Goal: Entertainment & Leisure: Consume media (video, audio)

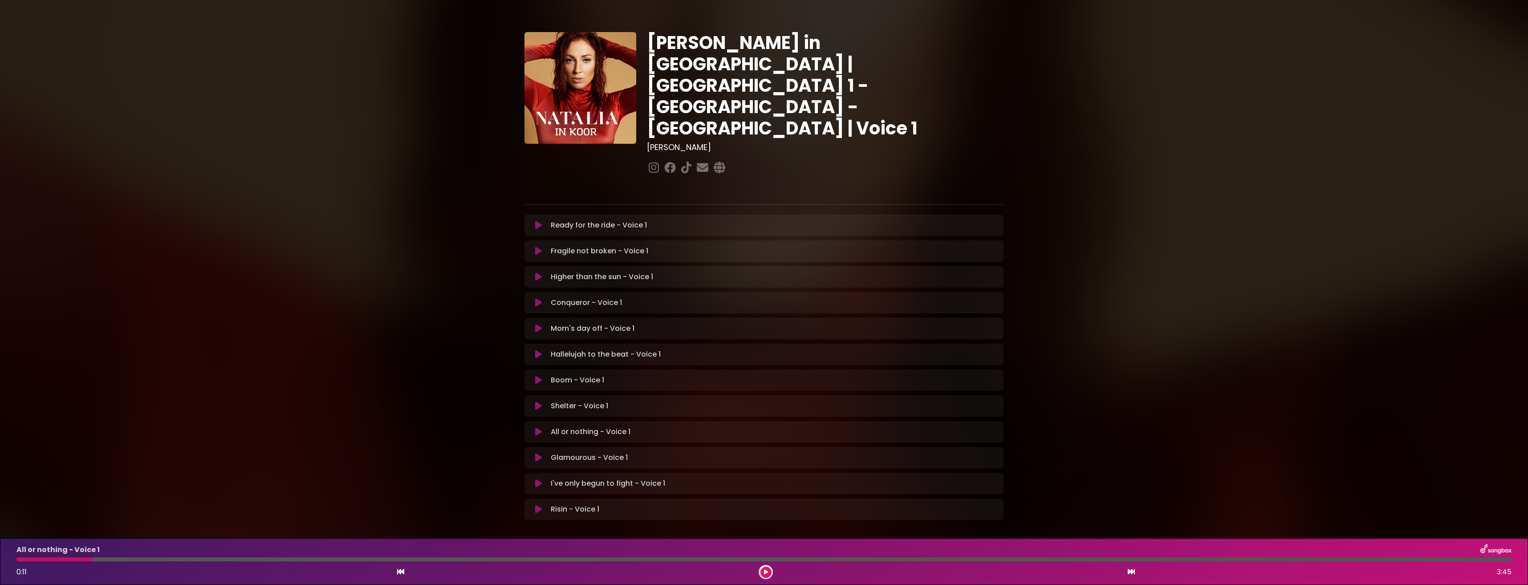
click at [535, 428] on icon at bounding box center [538, 432] width 7 height 9
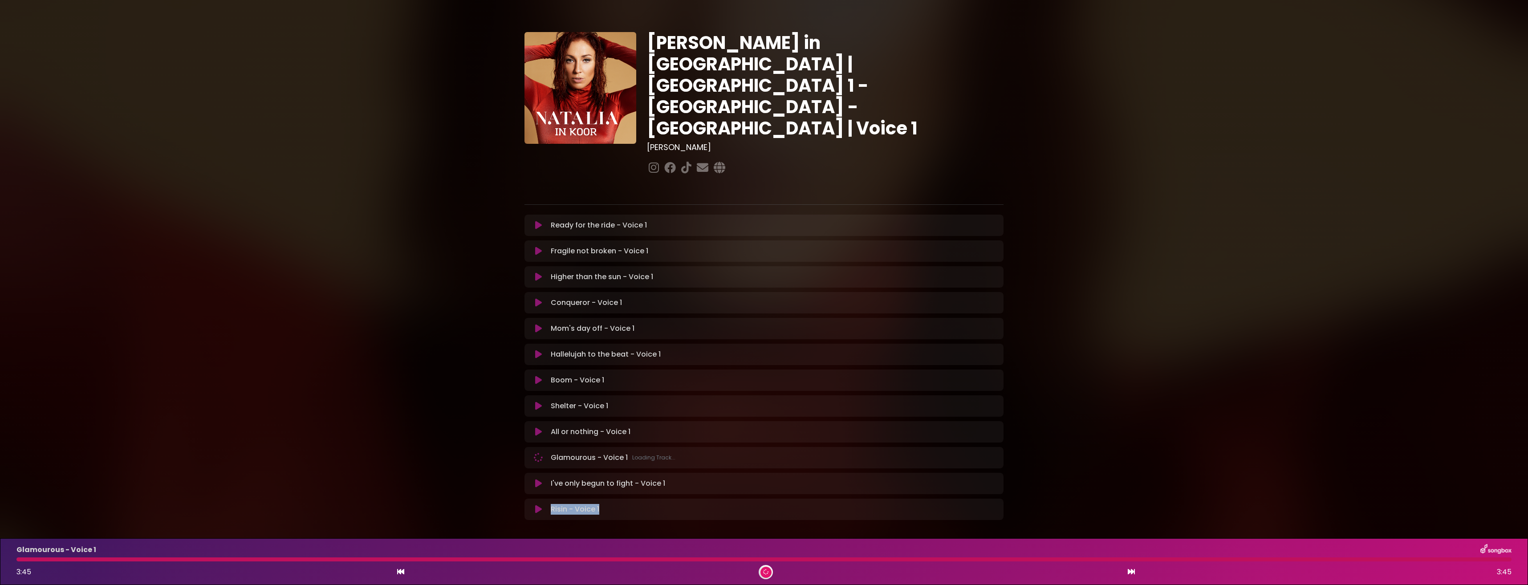
drag, startPoint x: 646, startPoint y: 586, endPoint x: 657, endPoint y: 583, distance: 11.7
click at [653, 535] on div "[PERSON_NAME] in [GEOGRAPHIC_DATA] | [GEOGRAPHIC_DATA] 1 - [GEOGRAPHIC_DATA] - …" at bounding box center [764, 273] width 1528 height 525
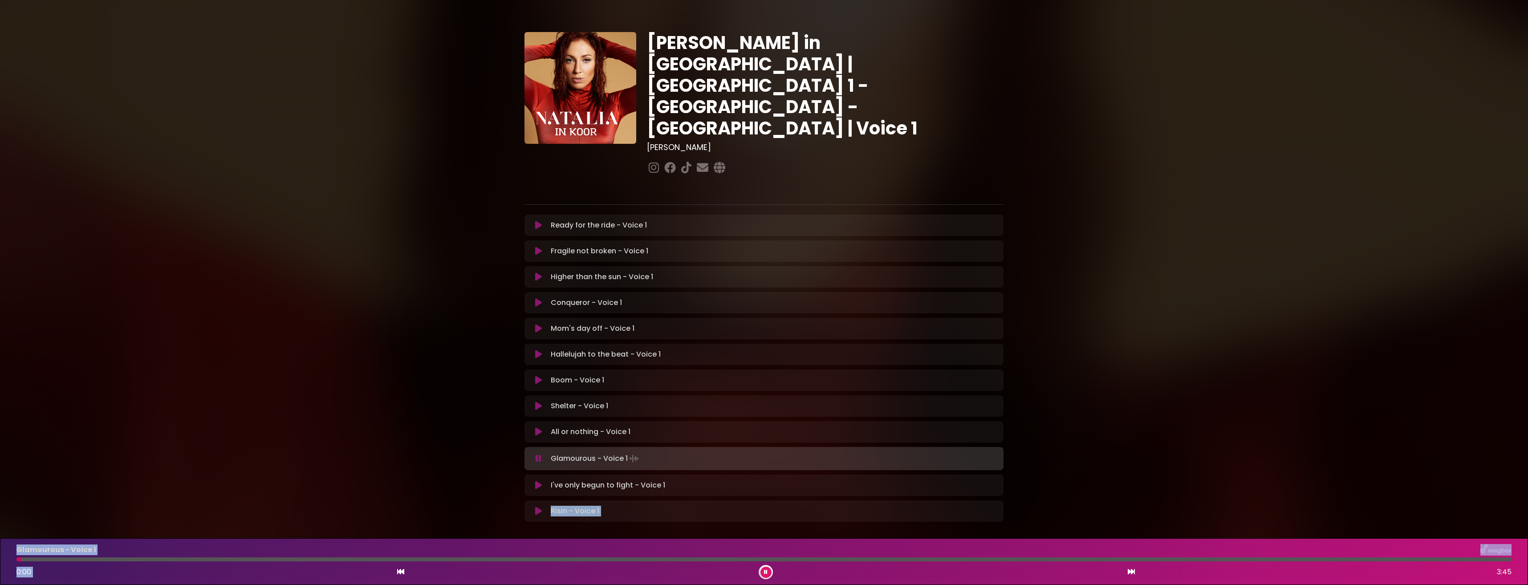
click at [769, 572] on button at bounding box center [766, 572] width 11 height 11
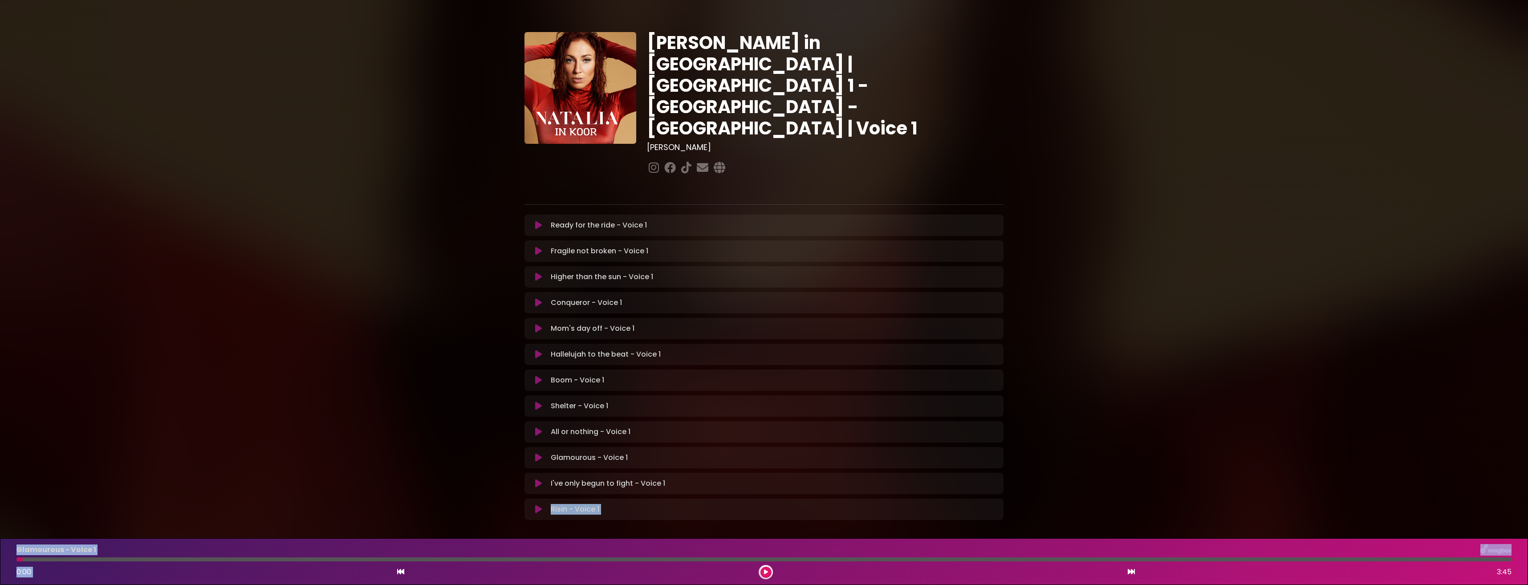
click at [532, 428] on button at bounding box center [538, 432] width 17 height 9
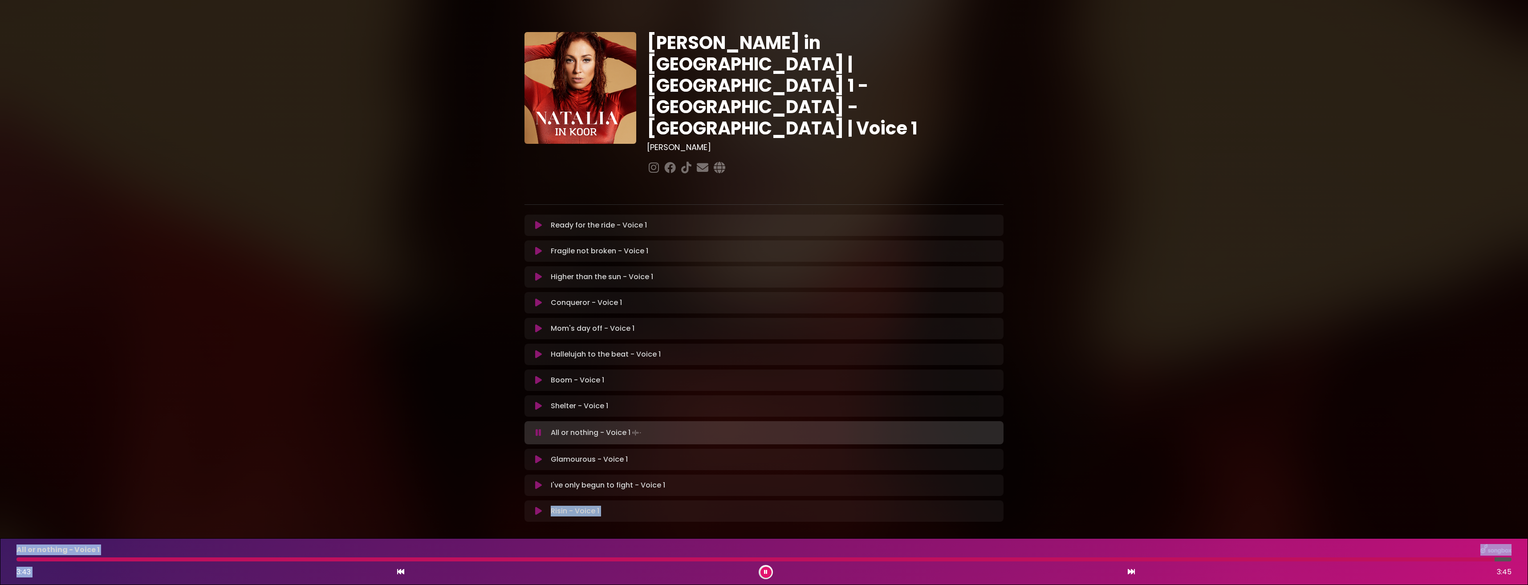
click at [768, 570] on button at bounding box center [766, 572] width 11 height 11
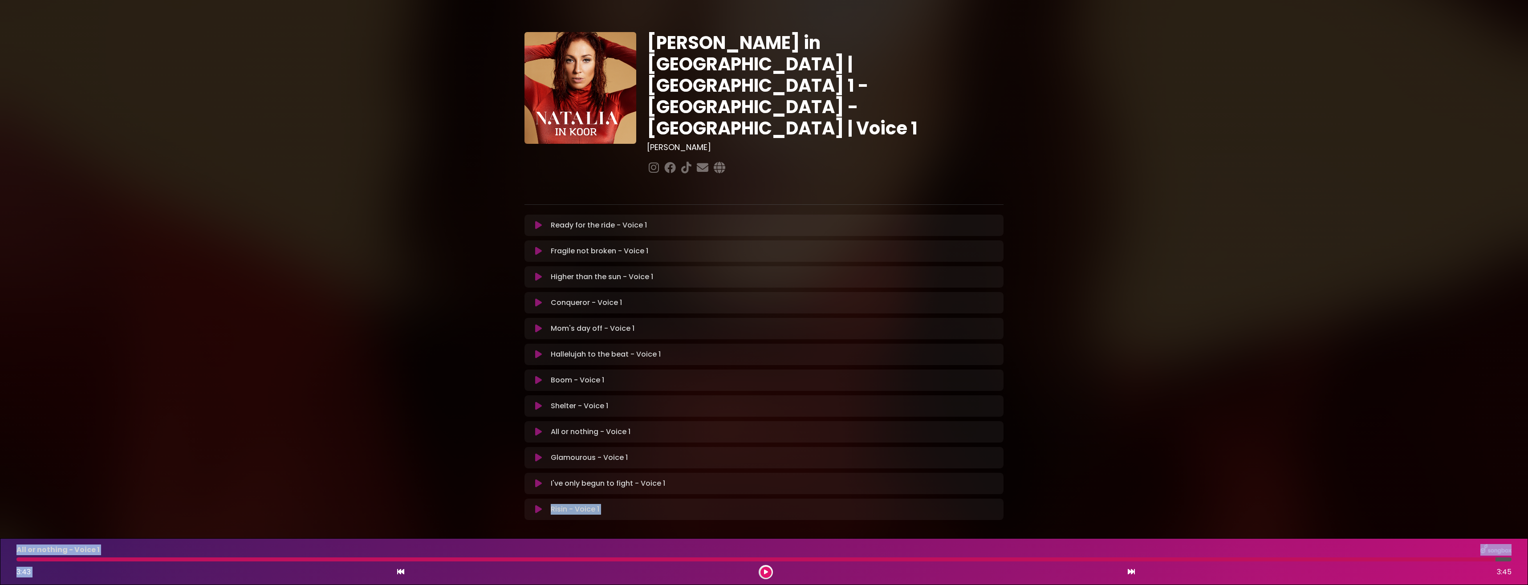
click at [542, 479] on icon at bounding box center [538, 483] width 7 height 9
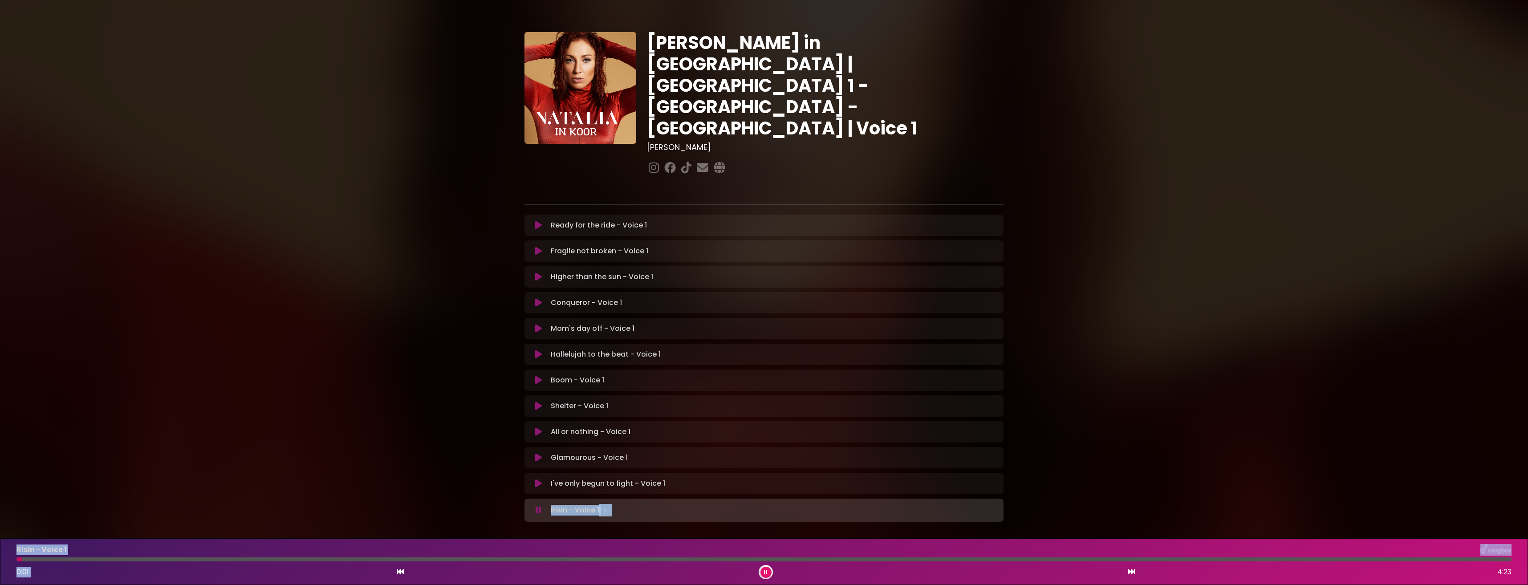
click at [764, 572] on icon at bounding box center [766, 572] width 6 height 6
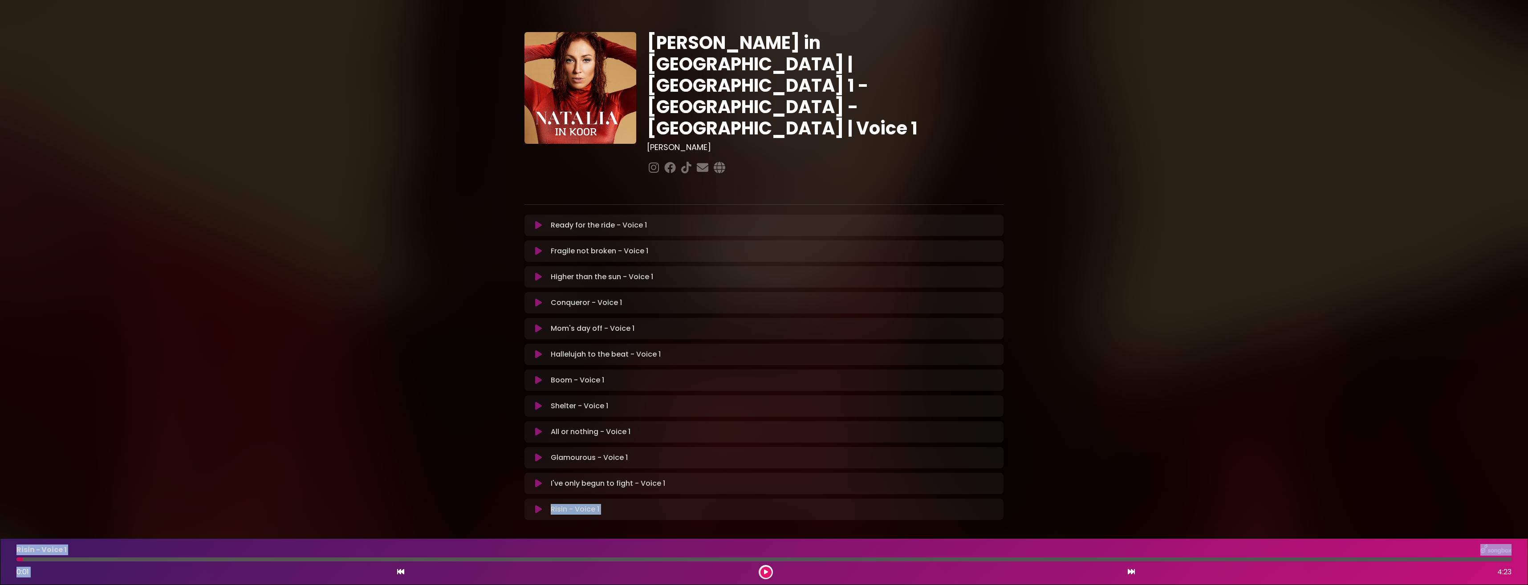
click at [537, 479] on icon at bounding box center [538, 483] width 7 height 9
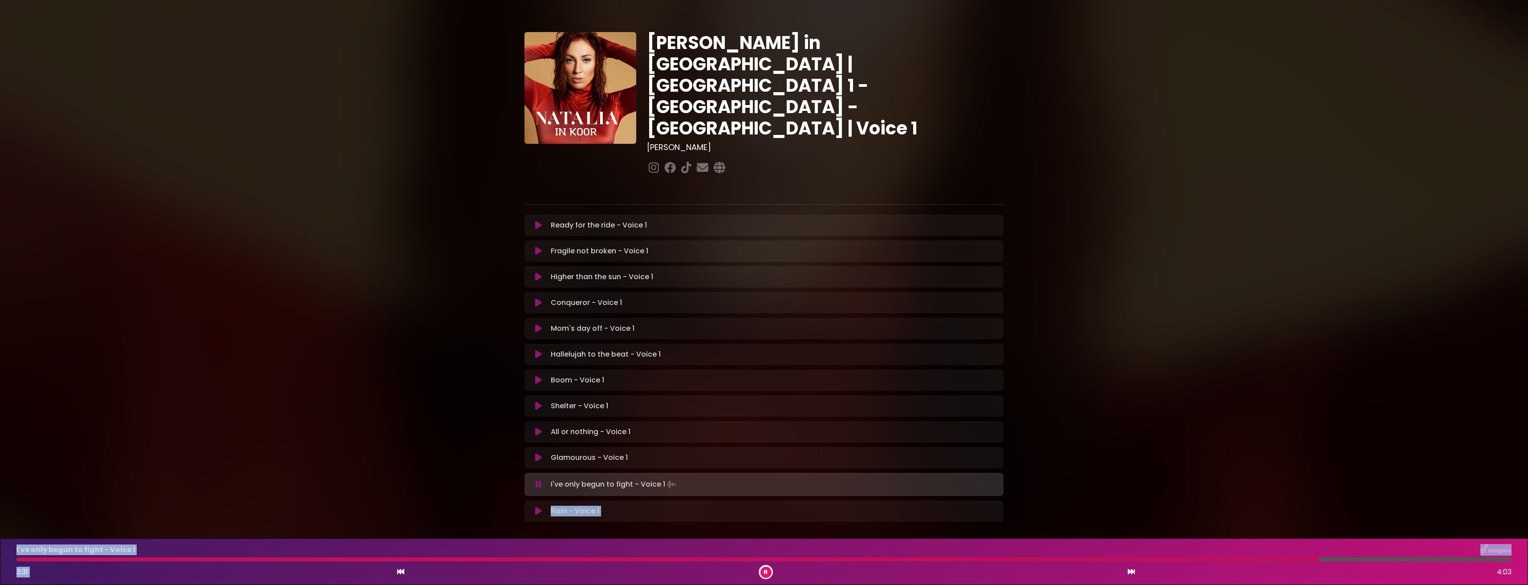
click at [1090, 559] on div at bounding box center [667, 560] width 1303 height 4
click at [1173, 559] on div at bounding box center [660, 560] width 1288 height 4
click at [1256, 559] on div at bounding box center [741, 560] width 1450 height 4
click at [1265, 554] on div "I've only begun to fight - Voice 1" at bounding box center [764, 550] width 1506 height 12
click at [1264, 559] on div at bounding box center [755, 560] width 1479 height 4
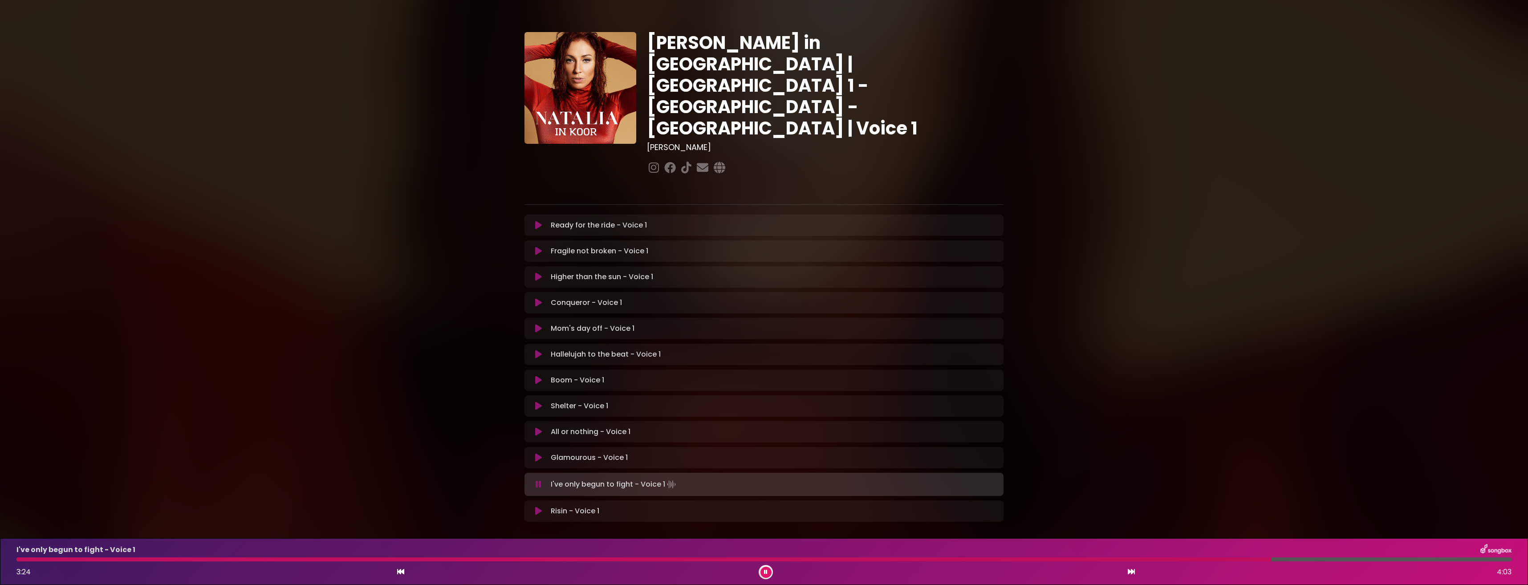
click at [1091, 558] on div at bounding box center [643, 560] width 1255 height 4
click at [767, 572] on icon at bounding box center [766, 572] width 6 height 6
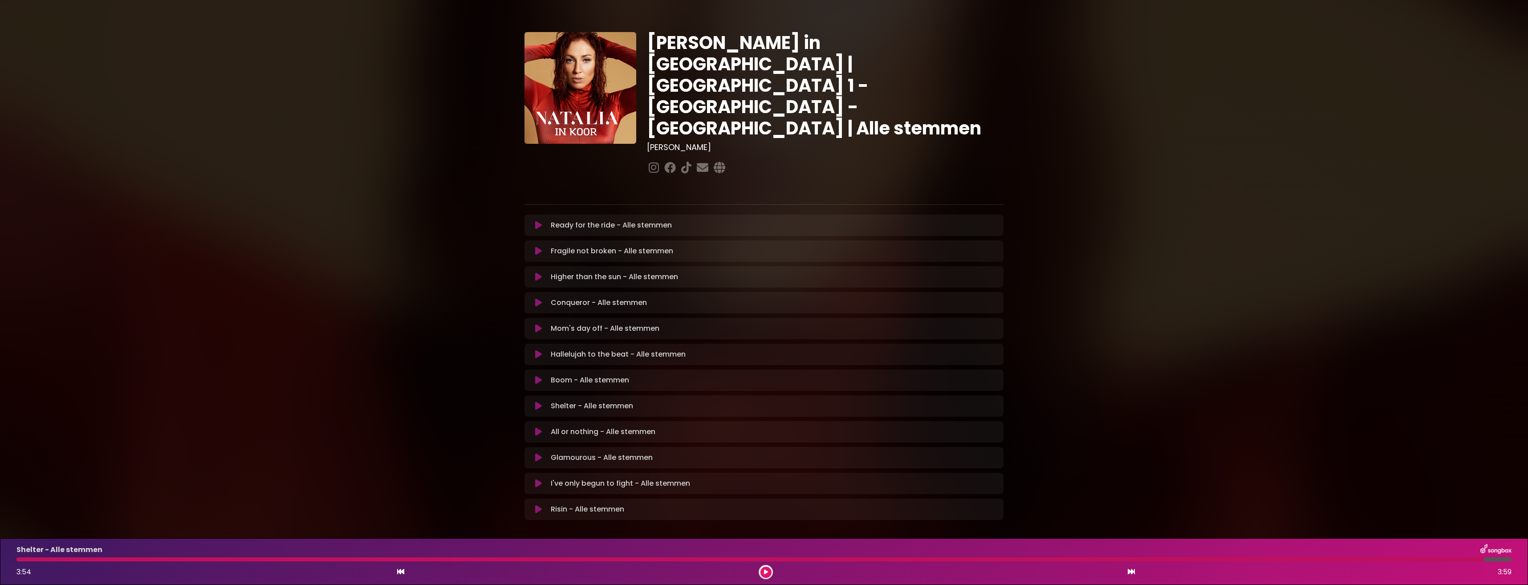
click at [765, 573] on icon at bounding box center [766, 572] width 4 height 5
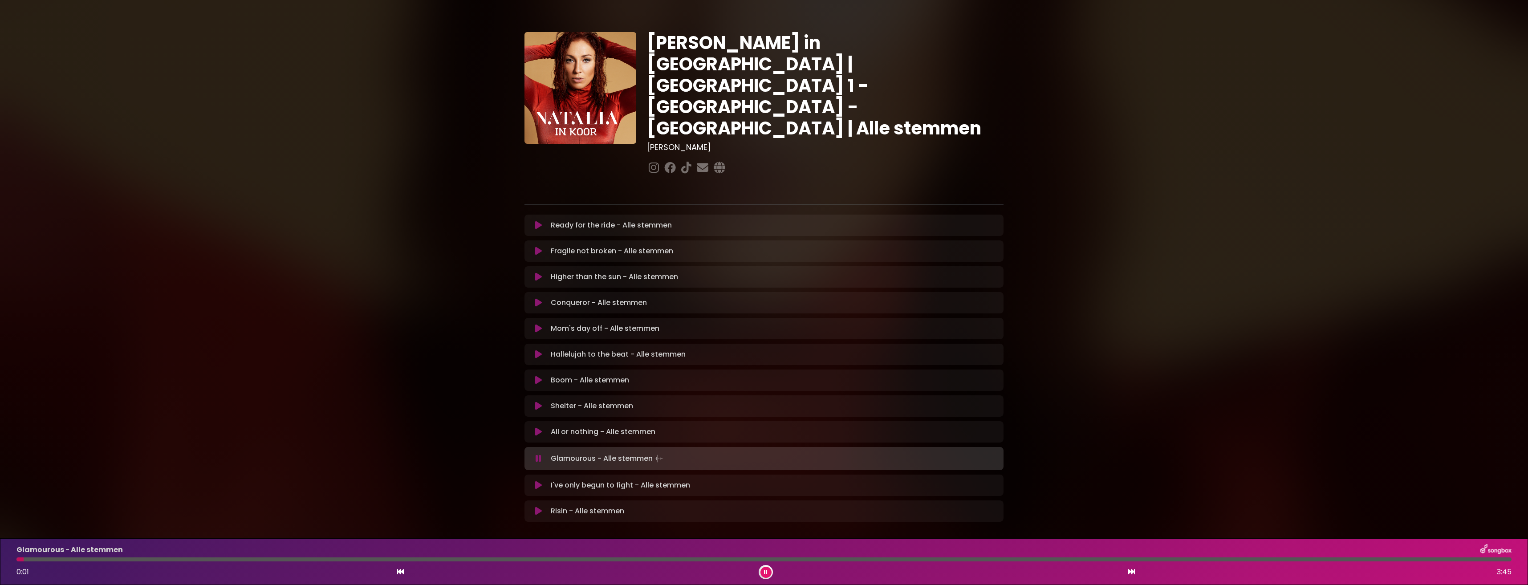
click at [770, 570] on button at bounding box center [766, 572] width 11 height 11
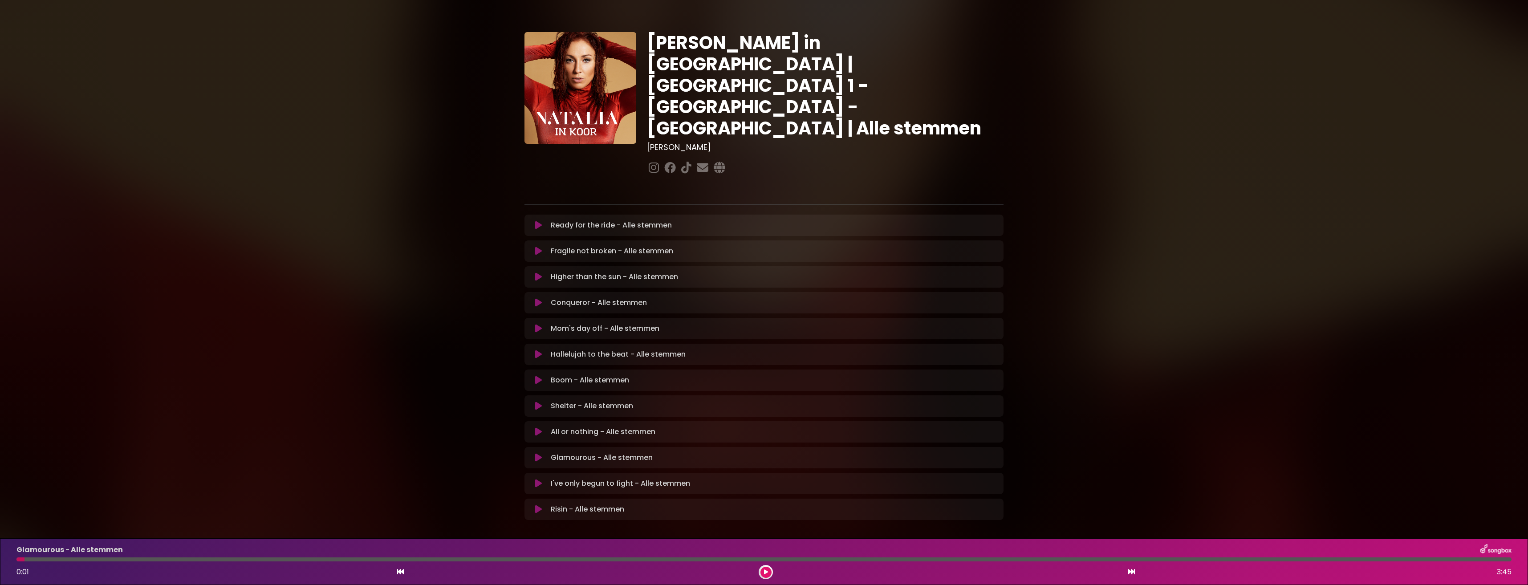
click at [540, 479] on icon at bounding box center [538, 483] width 7 height 9
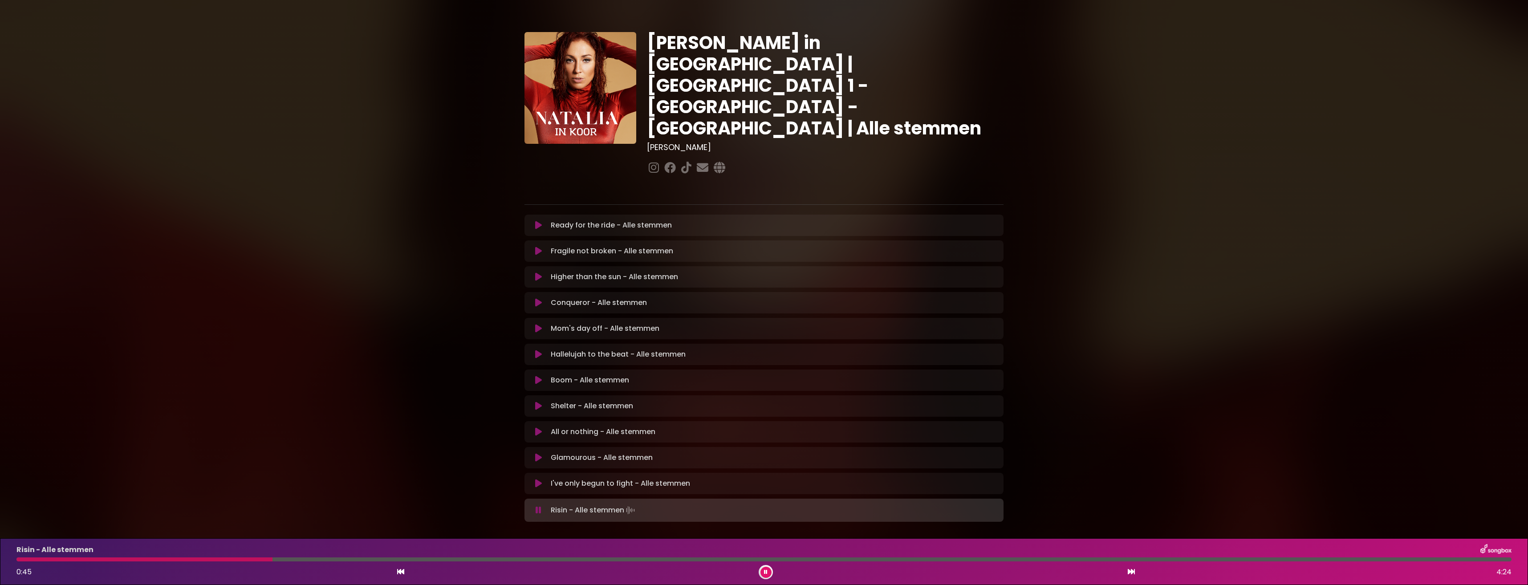
click at [537, 479] on icon at bounding box center [538, 483] width 7 height 9
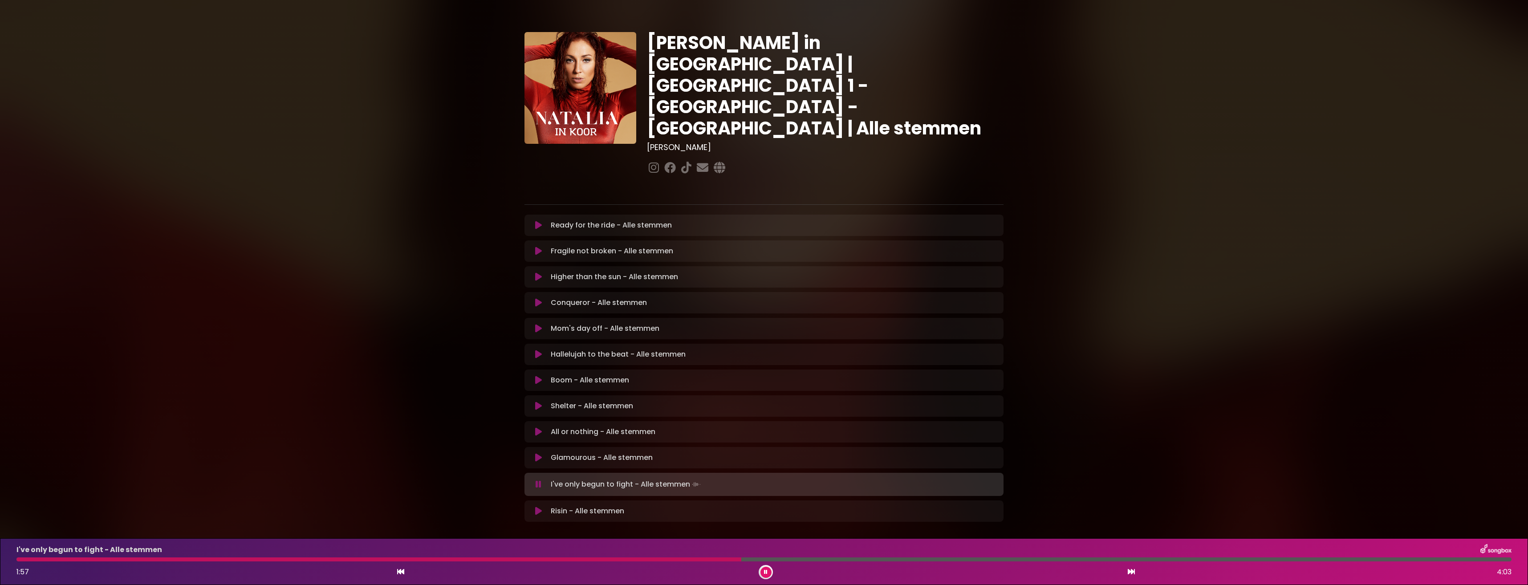
click at [546, 558] on div at bounding box center [378, 560] width 725 height 4
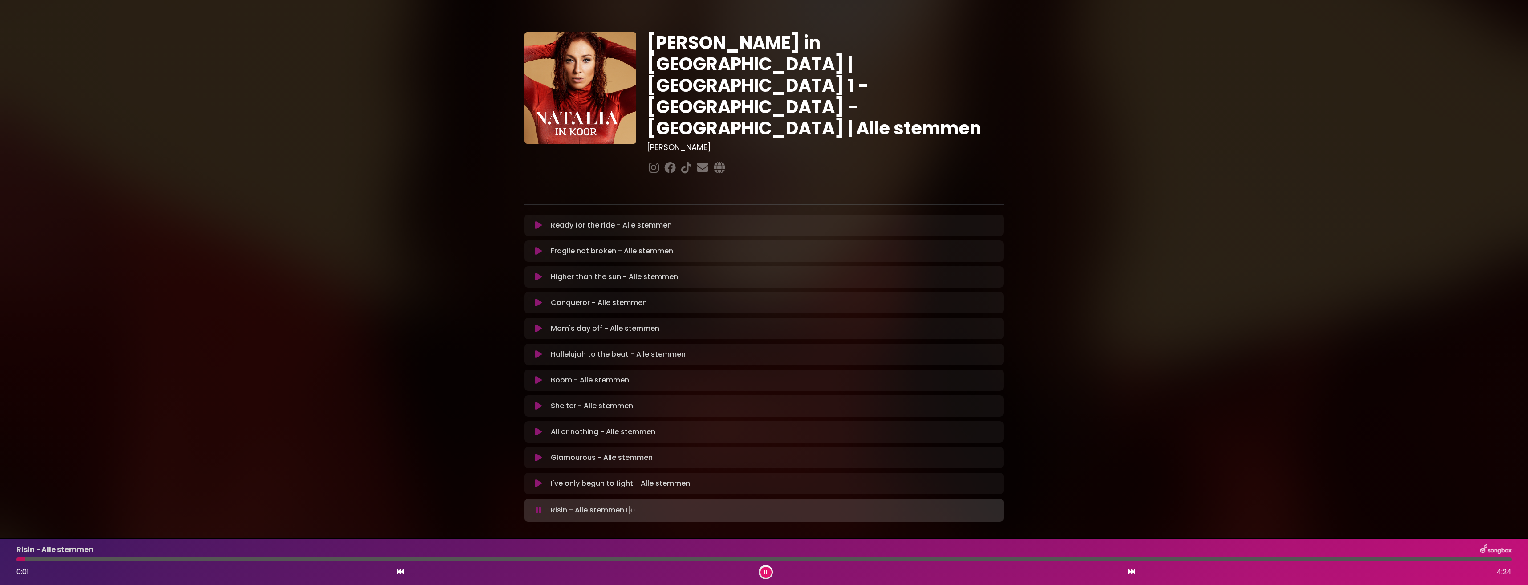
click at [765, 572] on icon at bounding box center [766, 572] width 4 height 5
